Goal: Task Accomplishment & Management: Use online tool/utility

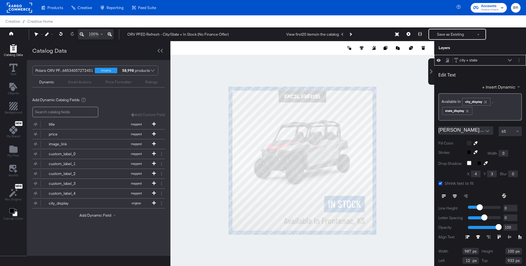
scroll to position [1, 0]
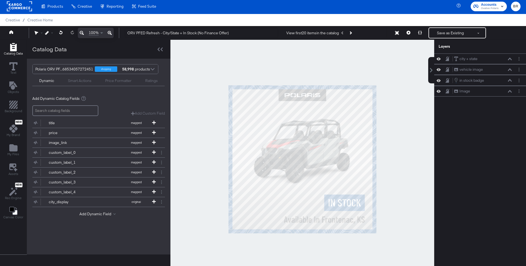
click at [16, 4] on rect at bounding box center [19, 6] width 25 height 10
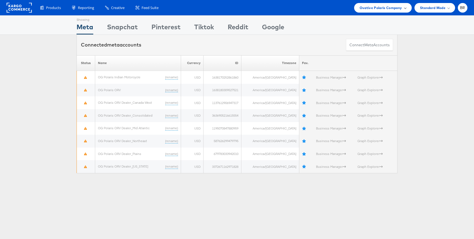
click at [384, 7] on span "Ovative Polaris Company" at bounding box center [380, 8] width 42 height 6
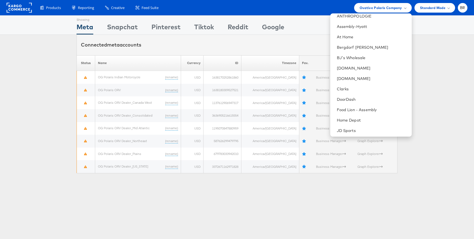
scroll to position [1, 0]
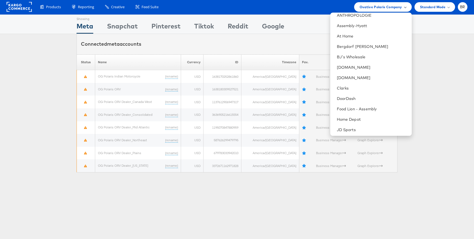
click at [369, 7] on span "Ovative Polaris Company" at bounding box center [380, 7] width 42 height 6
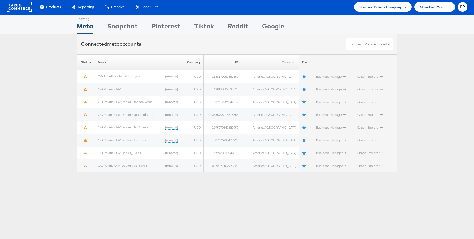
click at [369, 7] on span "Ovative Polaris Company" at bounding box center [380, 7] width 42 height 6
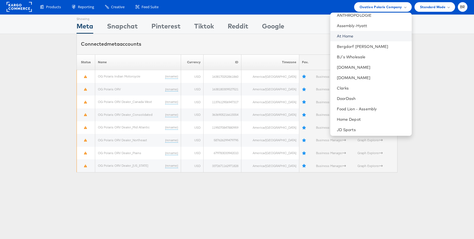
scroll to position [0, 0]
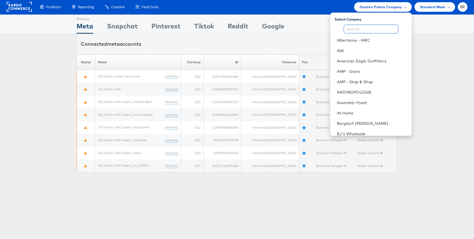
click at [360, 31] on input "text" at bounding box center [370, 29] width 55 height 9
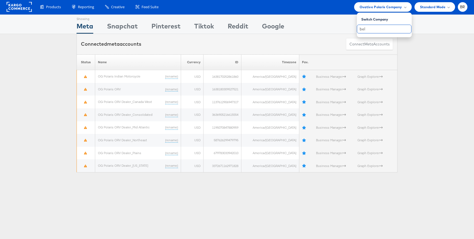
type input "bel"
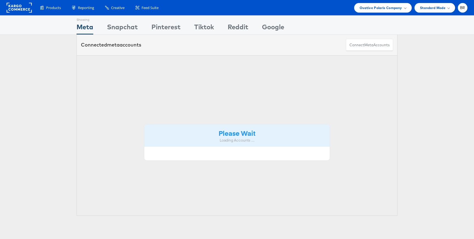
scroll to position [1, 0]
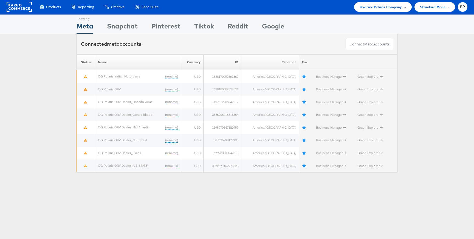
click at [384, 8] on span "Ovative Polaris Company" at bounding box center [380, 7] width 42 height 6
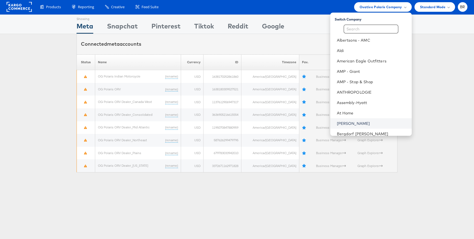
click at [344, 125] on link "[PERSON_NAME]" at bounding box center [372, 123] width 70 height 5
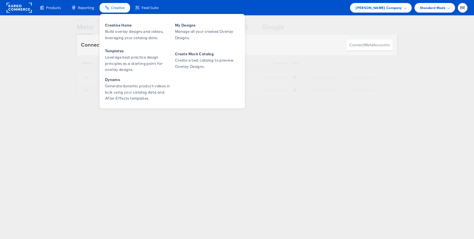
click at [115, 7] on span "Creative" at bounding box center [117, 7] width 13 height 5
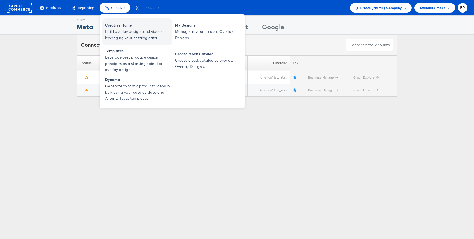
click at [115, 25] on span "Creative Home" at bounding box center [138, 25] width 66 height 6
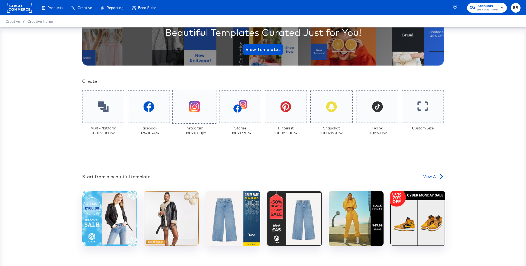
scroll to position [96, 0]
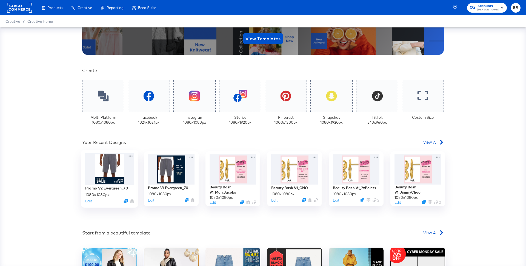
click at [129, 176] on div at bounding box center [109, 169] width 49 height 32
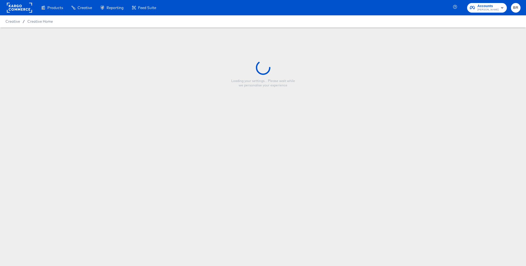
type input "Promo V2 Evergreen_70"
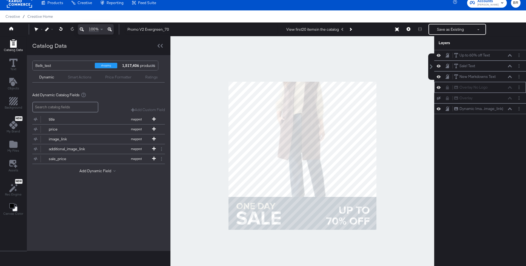
click at [438, 88] on icon at bounding box center [439, 87] width 4 height 5
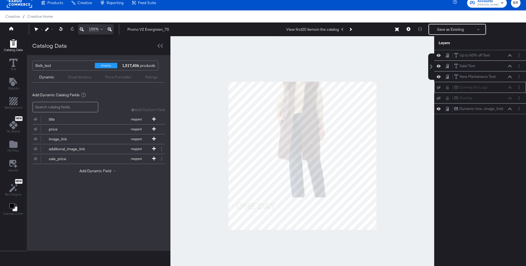
click at [438, 88] on div "Overlay No Logo Overlay No Logo" at bounding box center [480, 87] width 87 height 6
click at [439, 86] on icon at bounding box center [439, 88] width 4 height 4
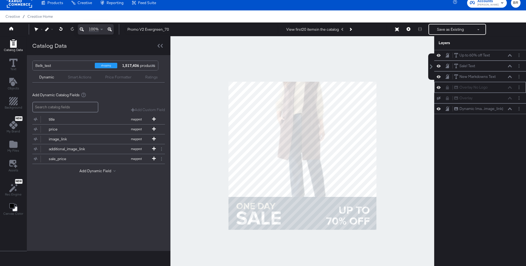
click at [439, 86] on icon at bounding box center [439, 87] width 4 height 3
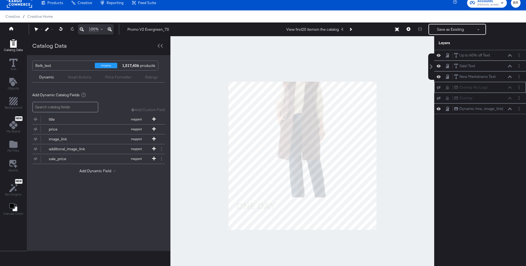
click at [439, 86] on icon at bounding box center [439, 88] width 4 height 4
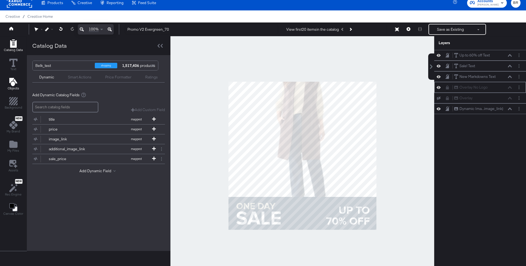
click at [14, 85] on icon "Add Text" at bounding box center [13, 82] width 8 height 8
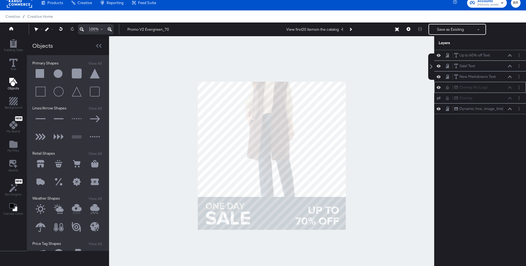
click at [41, 74] on button at bounding box center [40, 73] width 16 height 16
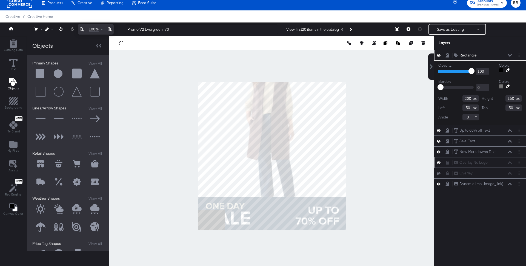
type input "0"
type input "841"
type input "319"
type input "239"
click at [347, 217] on div at bounding box center [271, 155] width 325 height 239
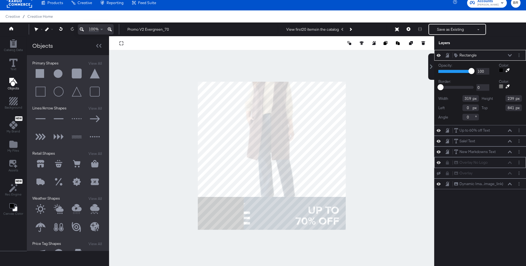
type input "1093"
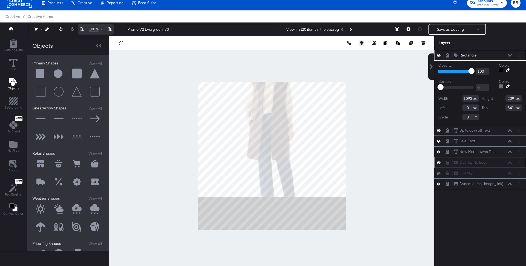
click at [360, 43] on icon at bounding box center [362, 43] width 4 height 4
click at [322, 54] on icon at bounding box center [321, 53] width 4 height 4
type input "-7"
click at [361, 51] on button at bounding box center [361, 52] width 5 height 5
click at [501, 71] on div at bounding box center [501, 70] width 4 height 4
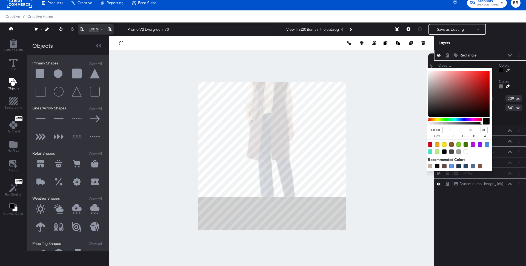
click at [501, 71] on div at bounding box center [501, 70] width 4 height 4
click at [436, 132] on input "000000" at bounding box center [435, 130] width 15 height 6
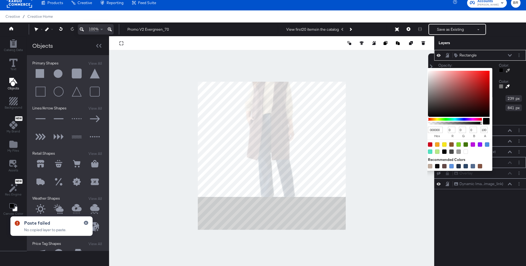
click at [438, 130] on input "000000" at bounding box center [435, 130] width 15 height 6
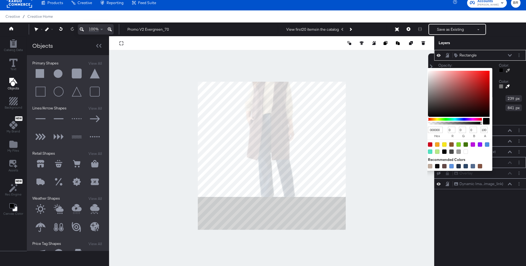
click at [439, 129] on input "000000" at bounding box center [435, 130] width 15 height 6
type input "2a3"
type input "34"
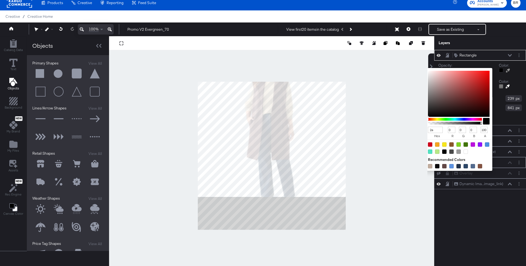
type input "170"
type input "51"
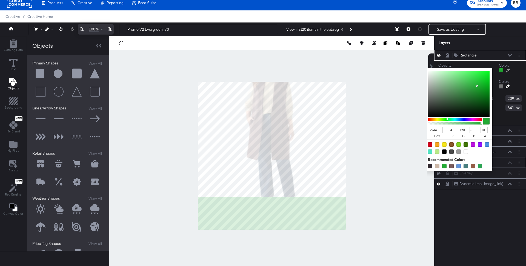
type input "22A"
type input "34"
type input "170"
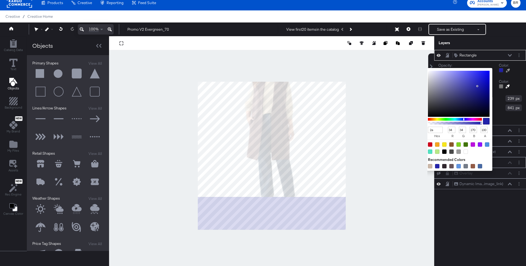
type input "2a3"
type input "170"
type input "51"
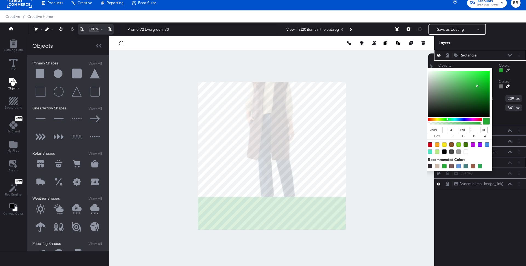
type input "2a3f40"
type input "42"
type input "63"
type input "64"
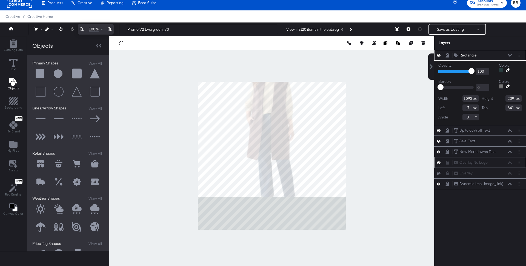
click at [521, 64] on div "Color:" at bounding box center [510, 69] width 23 height 12
click at [511, 55] on icon at bounding box center [510, 55] width 4 height 2
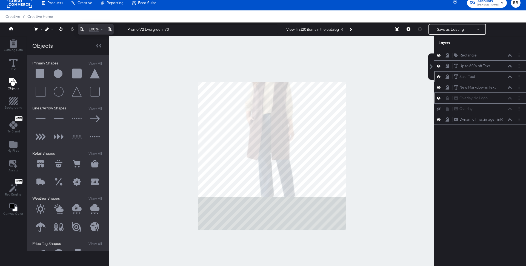
scroll to position [3, 0]
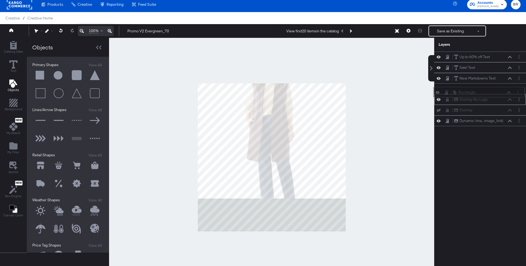
drag, startPoint x: 500, startPoint y: 55, endPoint x: 499, endPoint y: 94, distance: 39.2
click at [499, 94] on div "Rectangle Rectangle" at bounding box center [482, 92] width 58 height 6
click at [439, 100] on icon at bounding box center [439, 99] width 4 height 5
click at [439, 100] on icon at bounding box center [439, 100] width 4 height 4
click at [439, 100] on icon at bounding box center [439, 99] width 4 height 5
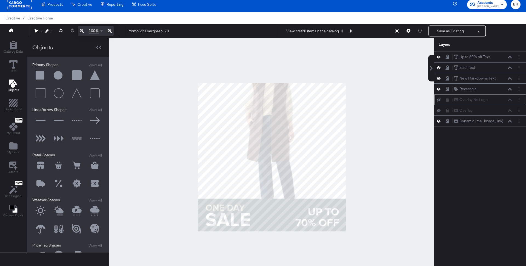
click at [407, 128] on div at bounding box center [271, 157] width 325 height 239
click at [440, 31] on button "Save as Existing" at bounding box center [450, 31] width 43 height 10
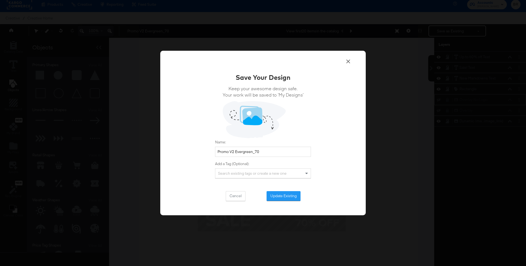
click at [347, 65] on span at bounding box center [348, 62] width 7 height 8
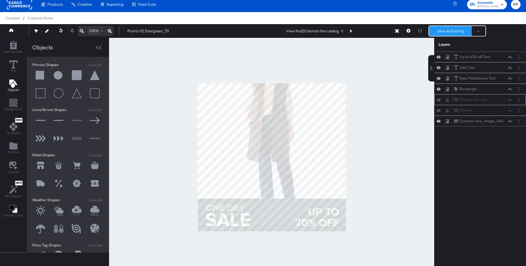
click at [451, 31] on button "Save as Existing" at bounding box center [450, 31] width 43 height 10
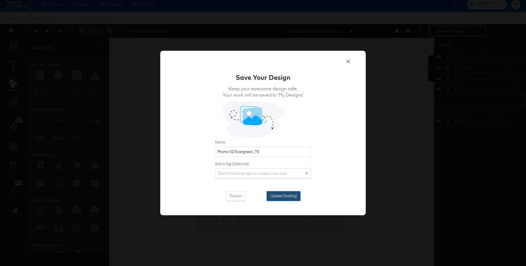
click at [278, 195] on button "Update Existing" at bounding box center [284, 196] width 34 height 10
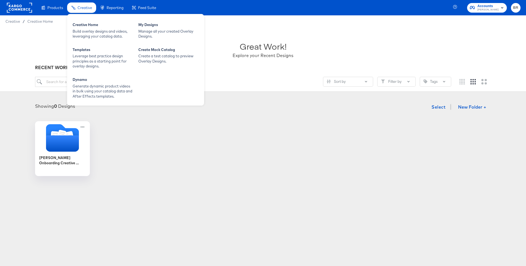
click at [82, 12] on div "Creative" at bounding box center [81, 7] width 29 height 11
click at [84, 23] on div "Creative Home" at bounding box center [103, 25] width 60 height 7
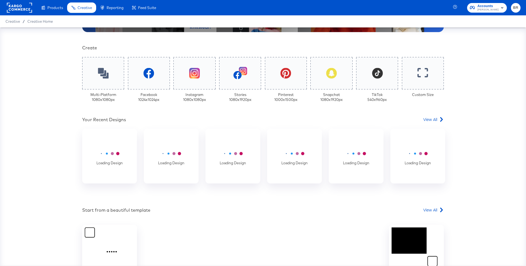
scroll to position [163, 0]
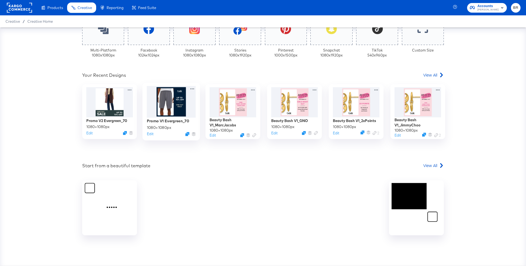
click at [175, 113] on div at bounding box center [171, 102] width 49 height 32
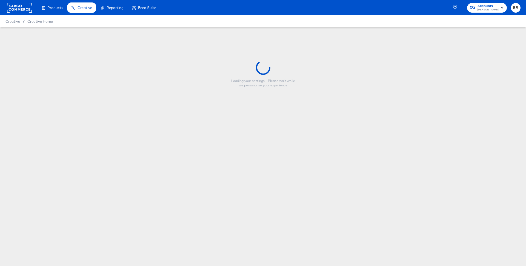
type input "Promo V1 Evergreen_70"
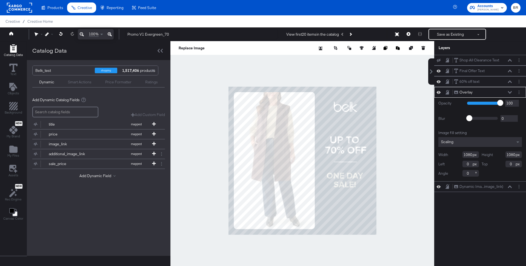
click at [438, 91] on icon at bounding box center [439, 92] width 4 height 5
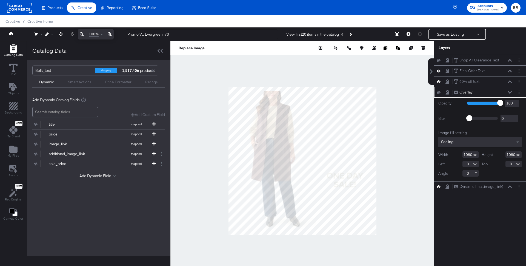
click at [438, 91] on icon at bounding box center [439, 93] width 4 height 4
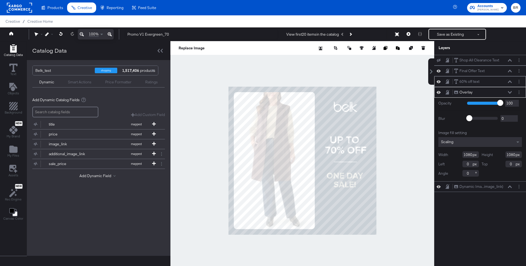
click at [439, 80] on icon at bounding box center [439, 81] width 4 height 5
click at [438, 81] on icon at bounding box center [439, 82] width 4 height 4
click at [13, 149] on icon "Add Files" at bounding box center [13, 149] width 8 height 7
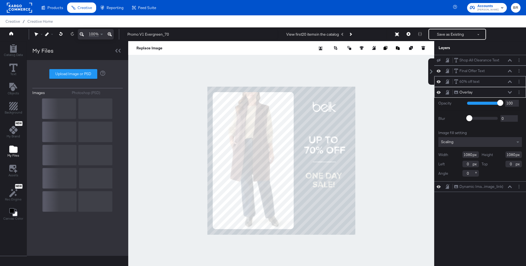
click at [71, 73] on div "Upload Image or PSD" at bounding box center [77, 74] width 90 height 10
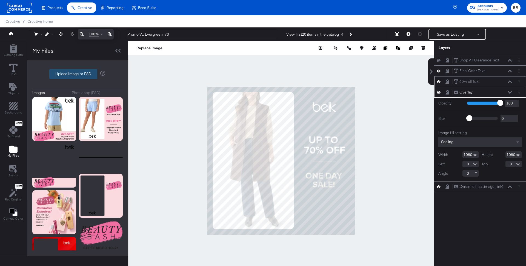
click at [72, 73] on label "Upload Image or PSD" at bounding box center [73, 73] width 47 height 9
click at [78, 74] on input "Upload Image or PSD" at bounding box center [78, 74] width 0 height 0
type input "C:\fakepath\Promo V1_evergreen_Overlay_no text.png"
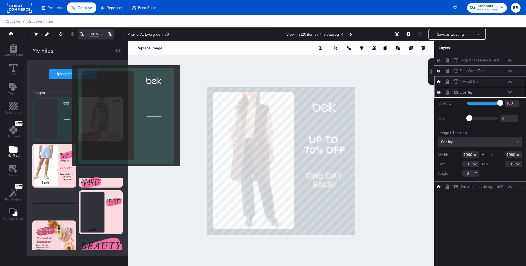
click at [69, 116] on img at bounding box center [54, 119] width 44 height 44
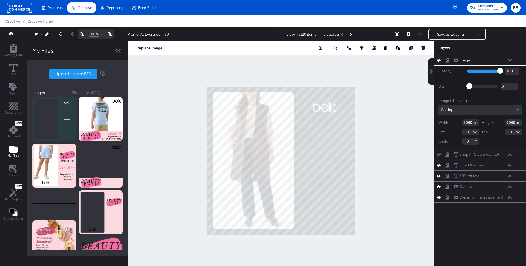
click at [512, 61] on icon at bounding box center [510, 60] width 4 height 3
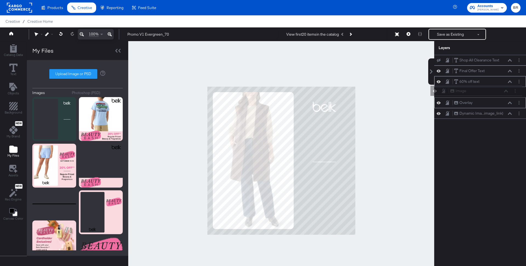
drag, startPoint x: 494, startPoint y: 63, endPoint x: 490, endPoint y: 96, distance: 33.1
click at [491, 96] on div "Image Image Shop All Clearance Text Shop All Clearance Text Final Offer Text Fi…" at bounding box center [480, 87] width 92 height 64
click at [440, 101] on icon at bounding box center [439, 103] width 4 height 5
click at [405, 109] on div at bounding box center [281, 160] width 306 height 239
click at [449, 32] on button "Save as Existing" at bounding box center [450, 34] width 43 height 10
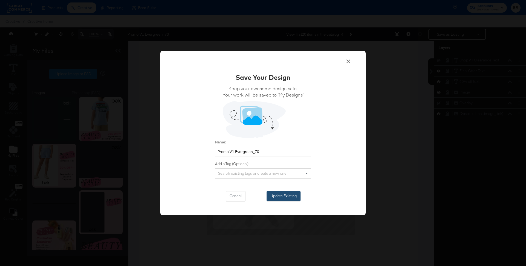
click at [288, 195] on button "Update Existing" at bounding box center [284, 196] width 34 height 10
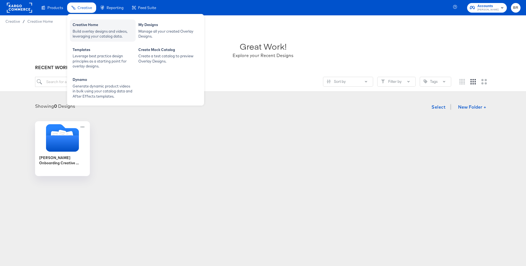
click at [99, 26] on div "Creative Home" at bounding box center [103, 25] width 60 height 7
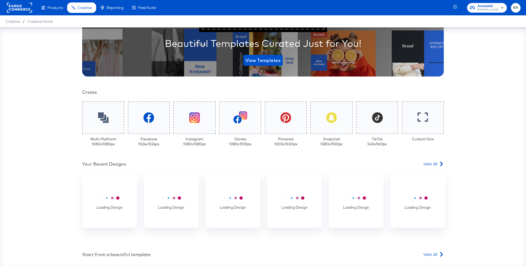
scroll to position [101, 0]
